Goal: Book appointment/travel/reservation

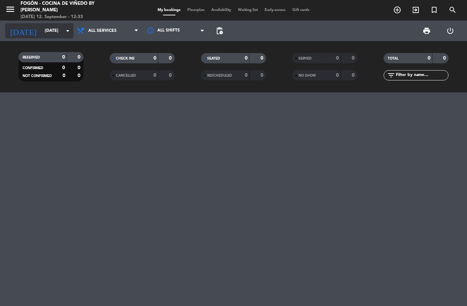
click at [41, 33] on input "[DATE]" at bounding box center [70, 31] width 58 height 12
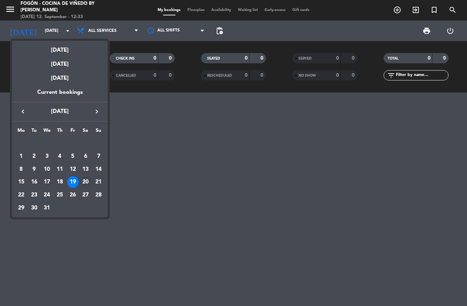
click at [85, 182] on div "20" at bounding box center [86, 182] width 12 height 12
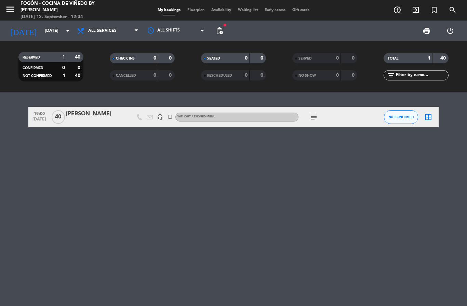
click at [15, 9] on icon "menu" at bounding box center [10, 9] width 10 height 10
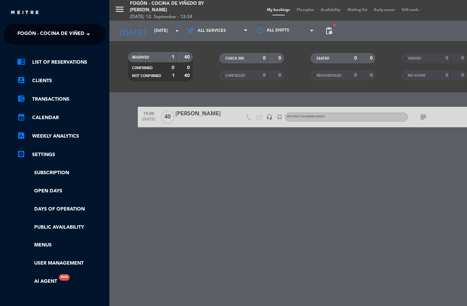
click at [85, 38] on span at bounding box center [90, 34] width 12 height 14
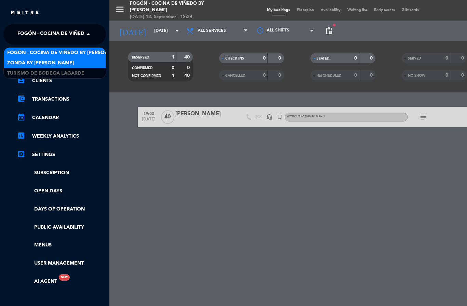
click at [68, 62] on div "Zonda by [PERSON_NAME]" at bounding box center [55, 63] width 102 height 10
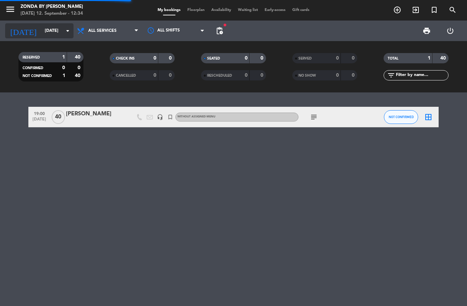
click at [41, 34] on input "[DATE]" at bounding box center [70, 31] width 58 height 12
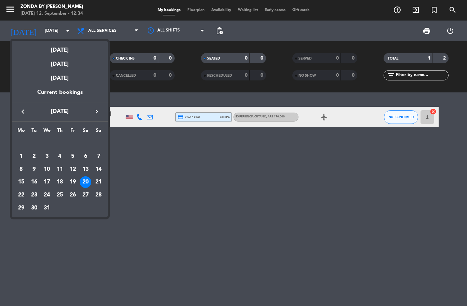
click at [26, 112] on icon "keyboard_arrow_left" at bounding box center [23, 111] width 8 height 8
click at [22, 115] on icon "keyboard_arrow_left" at bounding box center [23, 111] width 8 height 8
click at [25, 109] on icon "keyboard_arrow_left" at bounding box center [23, 111] width 8 height 8
click at [29, 109] on button "keyboard_arrow_left" at bounding box center [23, 111] width 12 height 9
click at [97, 115] on icon "keyboard_arrow_right" at bounding box center [97, 111] width 8 height 8
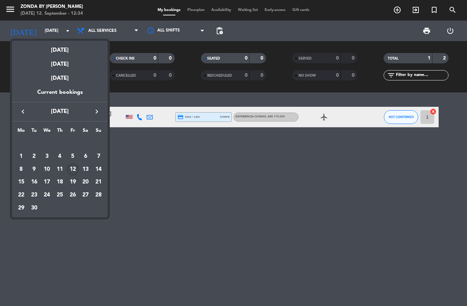
click at [75, 172] on div "12" at bounding box center [73, 170] width 12 height 12
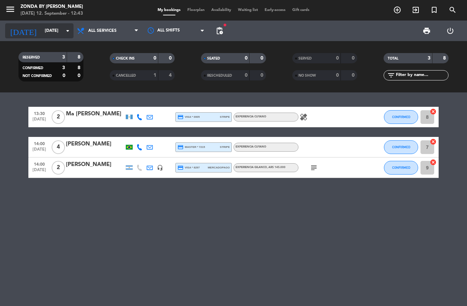
click at [41, 31] on input "[DATE]" at bounding box center [70, 31] width 58 height 12
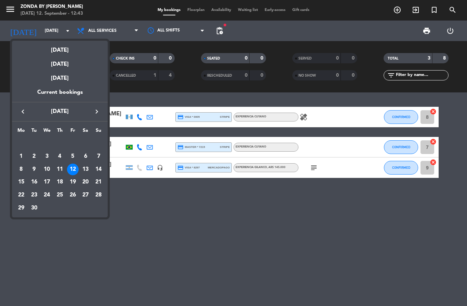
click at [77, 168] on div "12" at bounding box center [73, 170] width 12 height 12
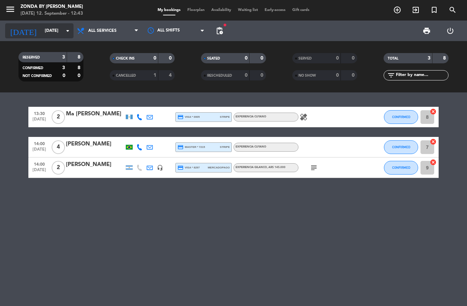
click at [41, 34] on input "[DATE]" at bounding box center [70, 31] width 58 height 12
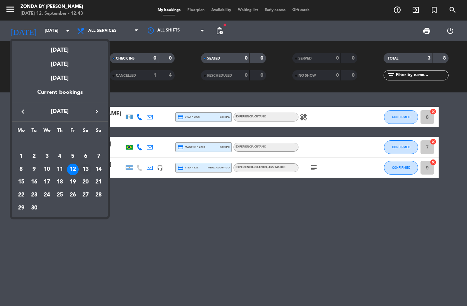
click at [90, 170] on div "13" at bounding box center [86, 170] width 12 height 12
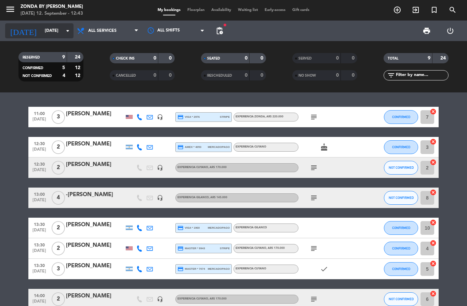
click at [41, 35] on input "[DATE]" at bounding box center [70, 31] width 58 height 12
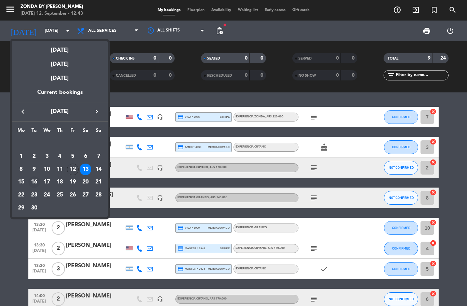
click at [34, 183] on div "16" at bounding box center [34, 182] width 12 height 12
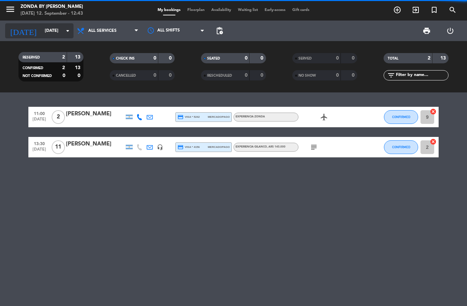
click at [41, 31] on input "[DATE]" at bounding box center [70, 31] width 58 height 12
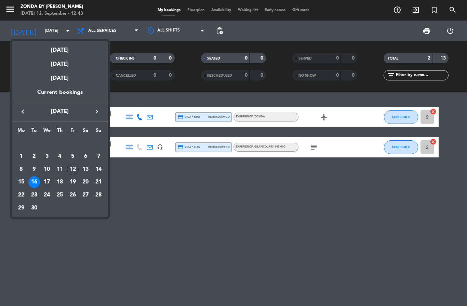
click at [47, 182] on div "17" at bounding box center [47, 182] width 12 height 12
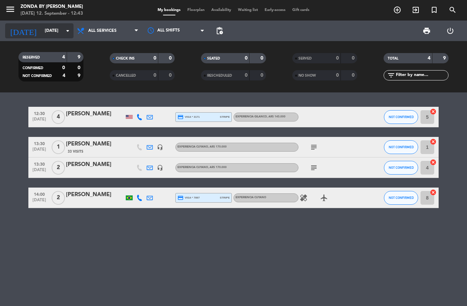
click at [41, 26] on input "[DATE]" at bounding box center [70, 31] width 58 height 12
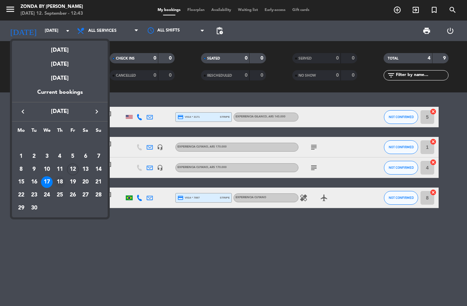
click at [56, 183] on div "18" at bounding box center [60, 182] width 12 height 12
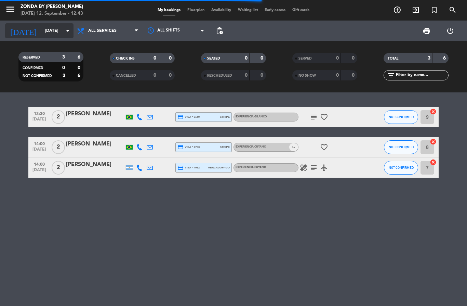
click at [41, 32] on input "[DATE]" at bounding box center [70, 31] width 58 height 12
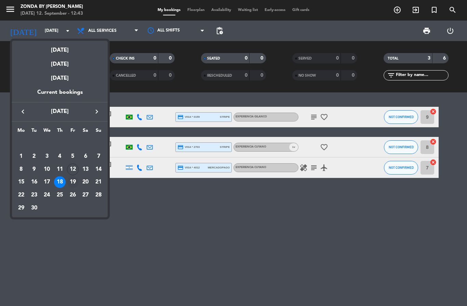
click at [75, 183] on div "19" at bounding box center [73, 182] width 12 height 12
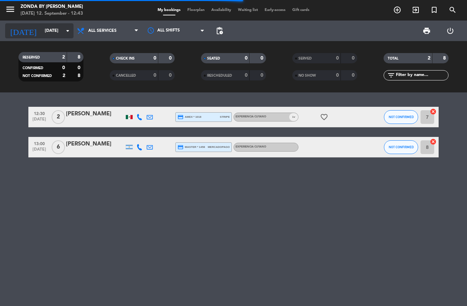
click at [41, 31] on input "[DATE]" at bounding box center [70, 31] width 58 height 12
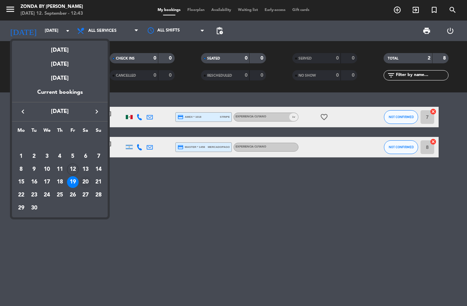
click at [85, 181] on div "20" at bounding box center [86, 182] width 12 height 12
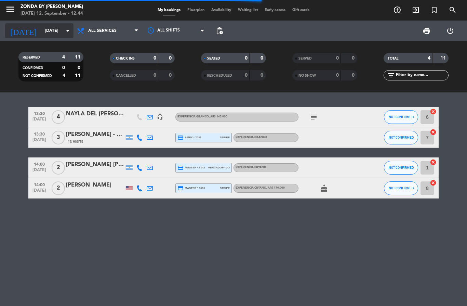
click at [41, 31] on input "[DATE]" at bounding box center [70, 31] width 58 height 12
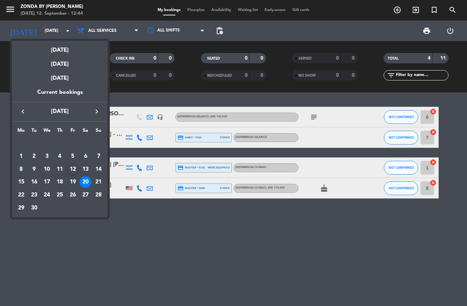
click at [34, 196] on div "23" at bounding box center [34, 195] width 12 height 12
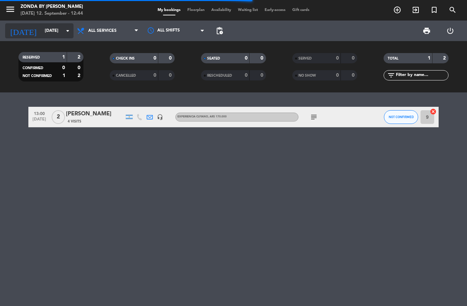
click at [41, 33] on input "[DATE]" at bounding box center [70, 31] width 58 height 12
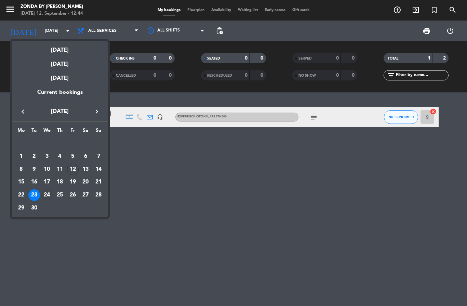
click at [46, 196] on div "24" at bounding box center [47, 195] width 12 height 12
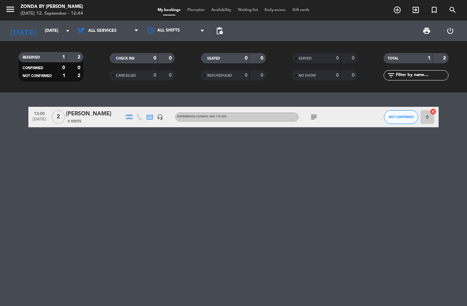
type input "[DATE]"
